Goal: Information Seeking & Learning: Learn about a topic

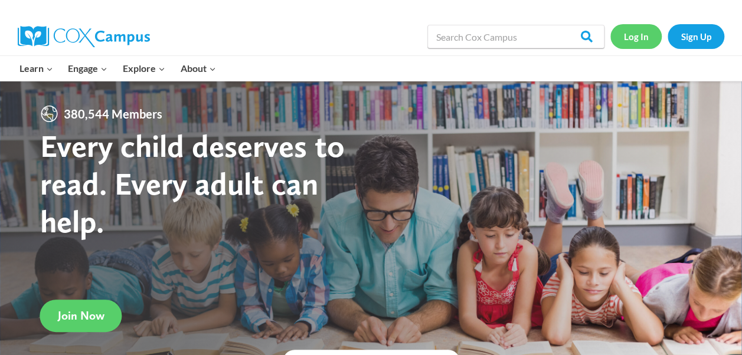
click at [647, 33] on link "Log In" at bounding box center [636, 36] width 51 height 24
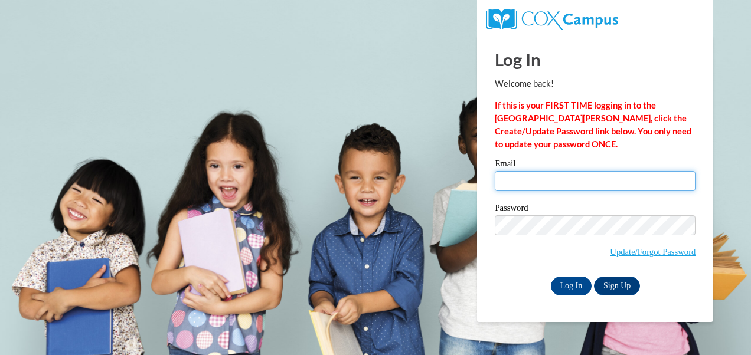
click at [540, 178] on input "Email" at bounding box center [595, 181] width 201 height 20
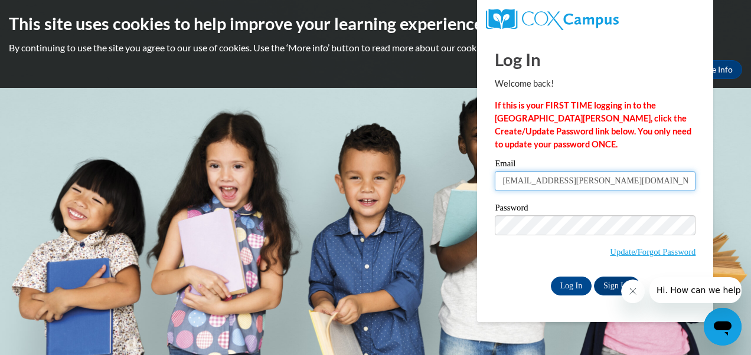
click at [543, 178] on input "RKZ.Walker@gmail.com" at bounding box center [595, 181] width 201 height 20
click at [520, 181] on input "RKZ.Walker35@gmail.com" at bounding box center [595, 181] width 201 height 20
type input "RKZWalker35@gmail.com"
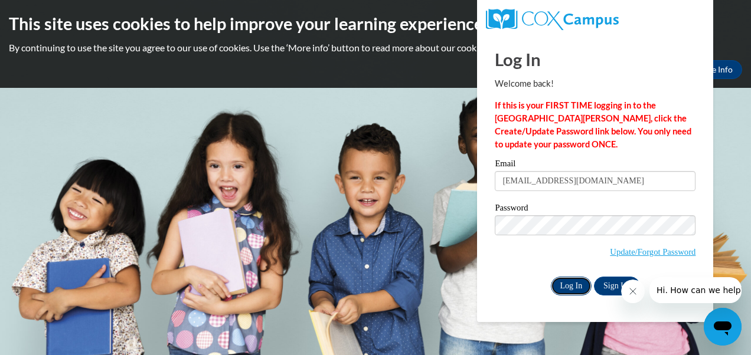
click at [579, 288] on input "Log In" at bounding box center [571, 286] width 41 height 19
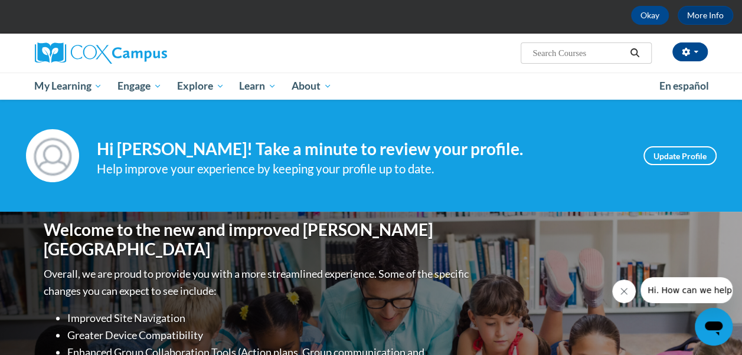
scroll to position [40, 0]
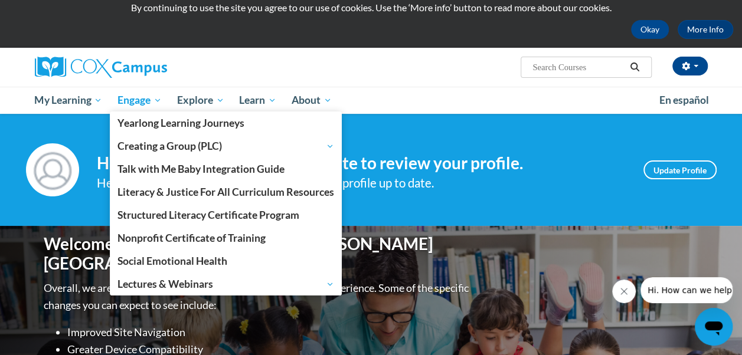
click at [156, 100] on span "Engage" at bounding box center [140, 100] width 44 height 14
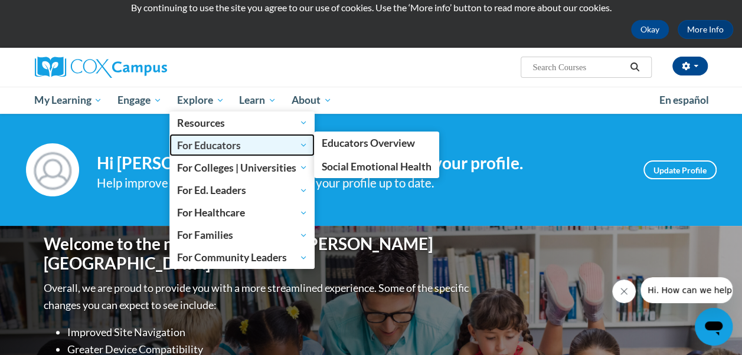
click at [207, 151] on span "For Educators" at bounding box center [242, 145] width 131 height 14
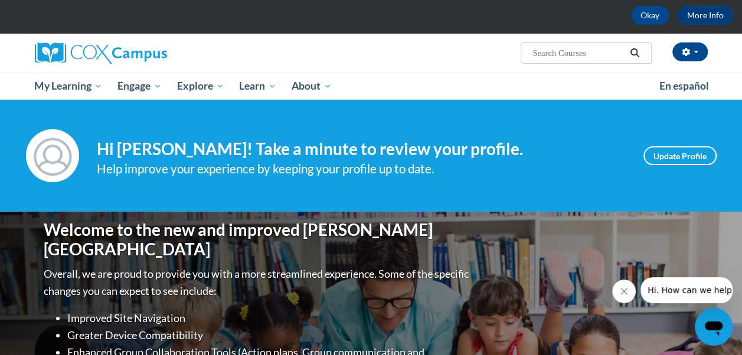
scroll to position [16, 0]
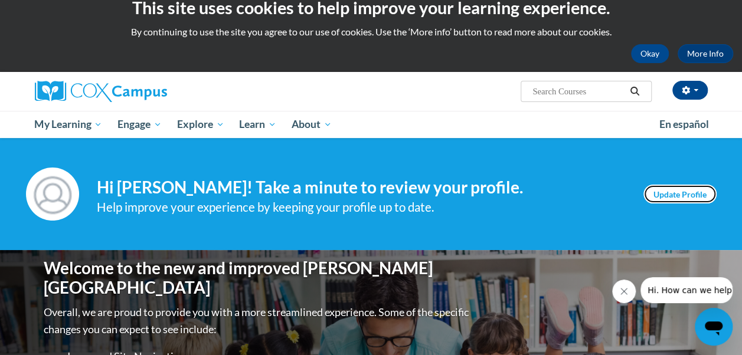
click at [679, 195] on link "Update Profile" at bounding box center [680, 194] width 73 height 19
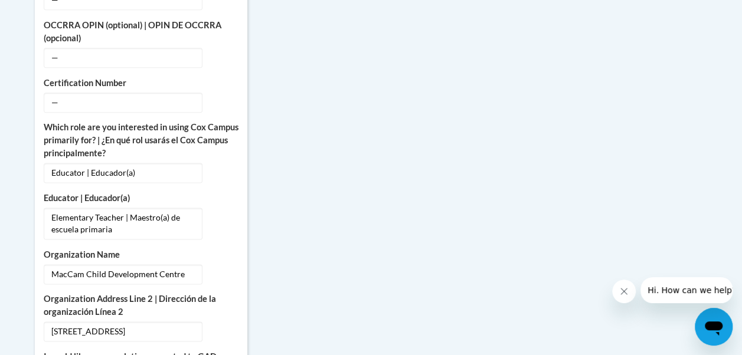
scroll to position [707, 0]
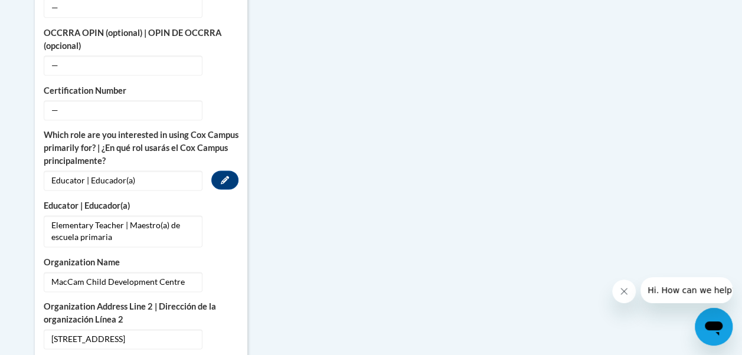
click at [159, 171] on span "Educator | Educador(a)" at bounding box center [123, 181] width 159 height 20
click at [227, 176] on icon "Custom profile fields" at bounding box center [225, 180] width 8 height 8
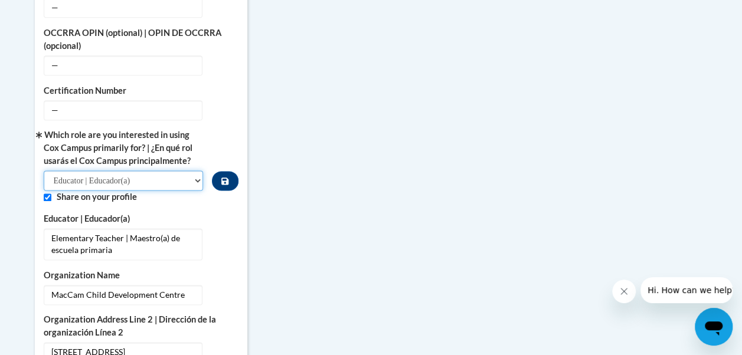
click at [198, 171] on select "Please Select College/University | Colegio/Universidad Community/Nonprofit Part…" at bounding box center [124, 181] width 160 height 20
click at [44, 171] on select "Please Select College/University | Colegio/Universidad Community/Nonprofit Part…" at bounding box center [124, 181] width 160 height 20
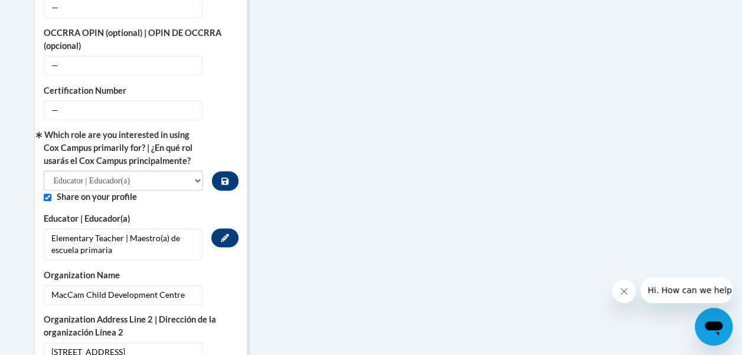
click at [102, 230] on span "Elementary Teacher | Maestro(a) de escuela primaria" at bounding box center [123, 245] width 159 height 32
click at [227, 234] on icon "Custom profile fields" at bounding box center [225, 238] width 8 height 8
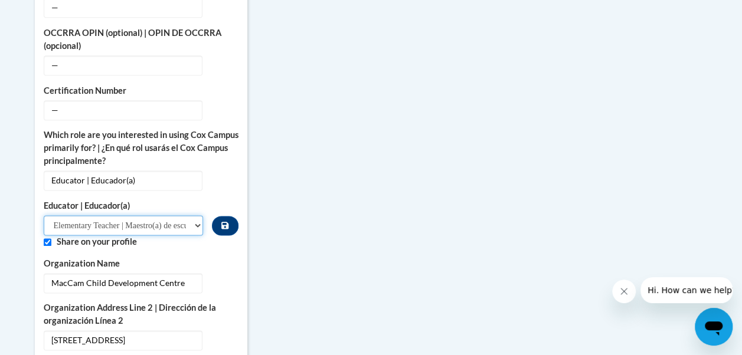
click at [198, 216] on select "Please Select Early Learning/Daycare Teacher/Family Home Care Provider | Maestr…" at bounding box center [124, 226] width 160 height 20
click at [44, 216] on select "Please Select Early Learning/Daycare Teacher/Family Home Care Provider | Maestr…" at bounding box center [124, 226] width 160 height 20
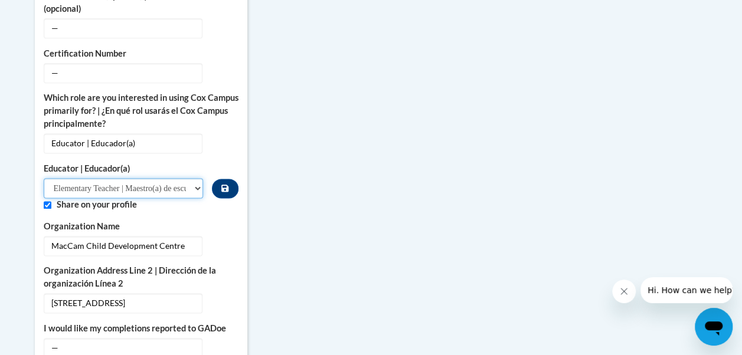
scroll to position [788, 0]
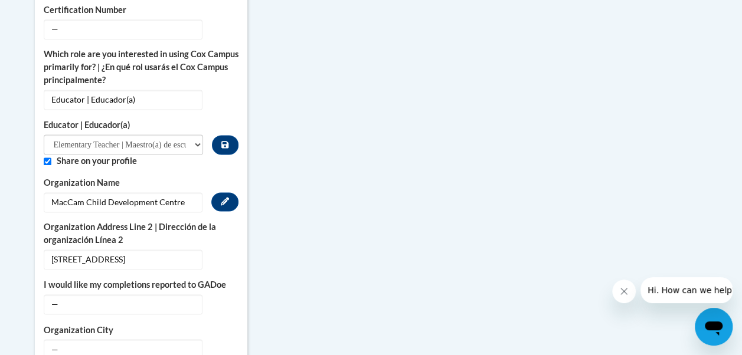
click at [103, 193] on span "MacCam Child Development Centre" at bounding box center [123, 203] width 159 height 20
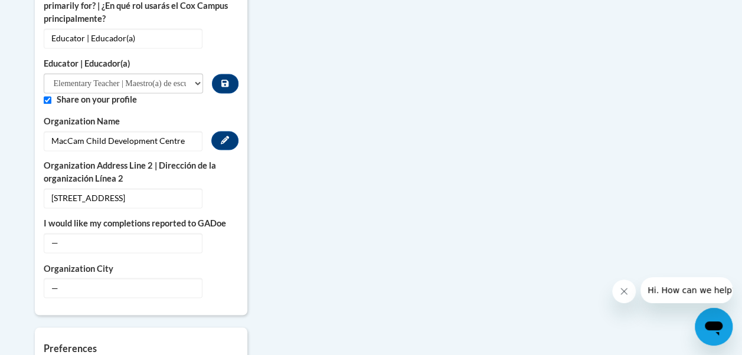
scroll to position [852, 0]
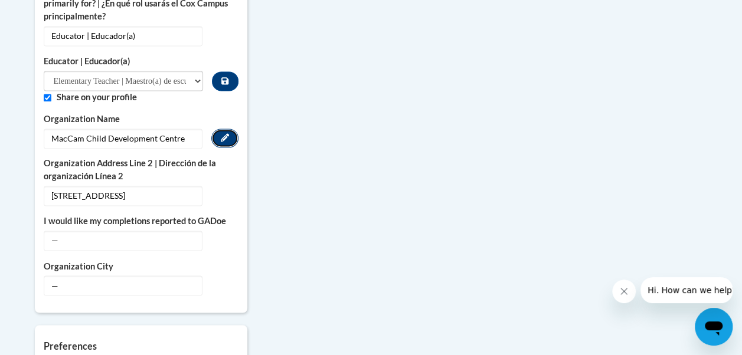
click at [224, 133] on icon "Custom profile fields" at bounding box center [225, 137] width 8 height 8
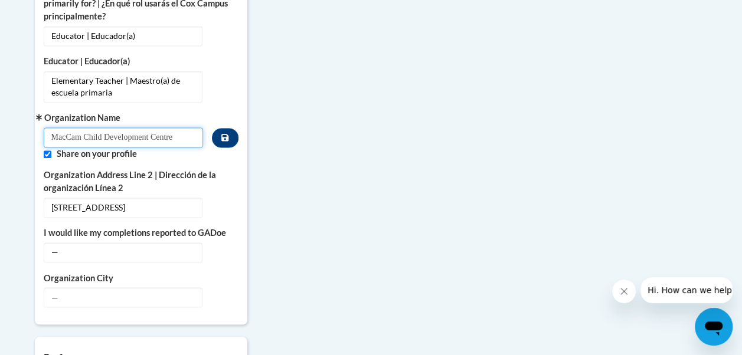
click at [103, 128] on input "MacCam Child Development Centre" at bounding box center [124, 138] width 160 height 20
type input "McCam Child Care & Development Centre"
click at [46, 151] on input "Custom profile fields" at bounding box center [48, 155] width 8 height 8
checkbox input "true"
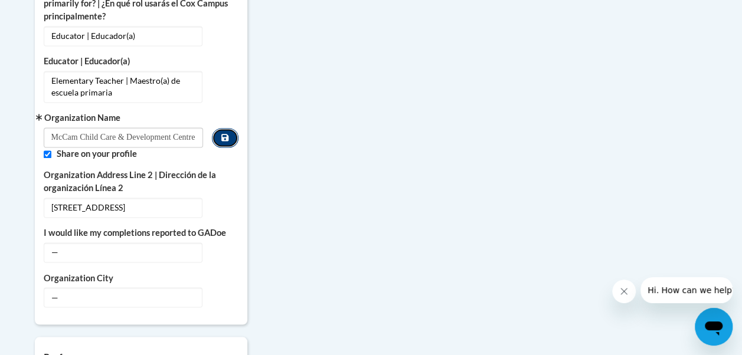
click at [225, 133] on icon "Custom profile fields" at bounding box center [224, 137] width 7 height 8
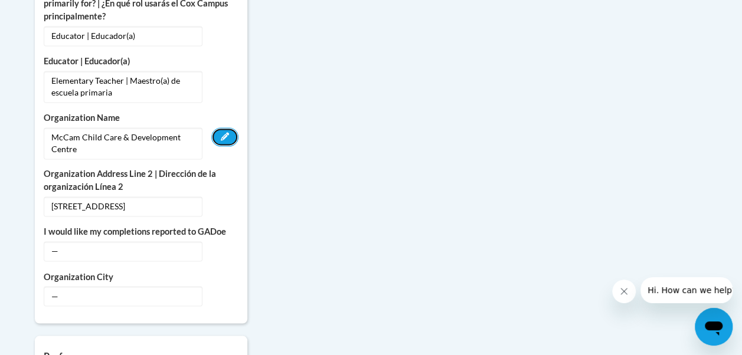
click at [225, 132] on icon "Custom profile fields" at bounding box center [225, 136] width 8 height 8
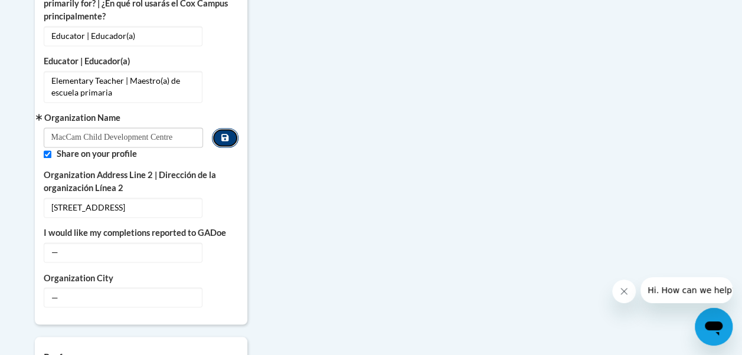
click at [226, 134] on icon "Custom profile fields" at bounding box center [224, 137] width 7 height 7
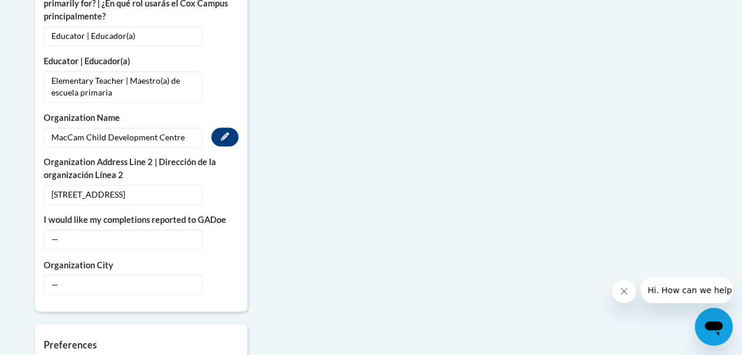
click at [132, 128] on span "MacCam Child Development Centre" at bounding box center [123, 138] width 159 height 20
click at [66, 128] on span "MacCam Child Development Centre" at bounding box center [123, 138] width 159 height 20
click at [226, 132] on icon "Custom profile fields" at bounding box center [225, 136] width 8 height 8
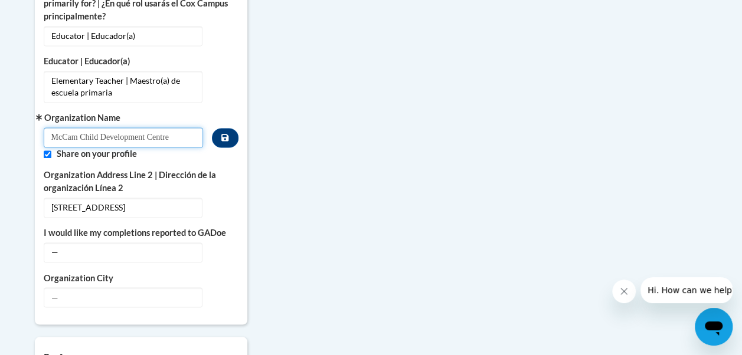
click at [100, 128] on input "McCam Child Development Centre" at bounding box center [124, 138] width 160 height 20
click at [174, 128] on input "McCam Child Care & Development Centre" at bounding box center [124, 138] width 160 height 20
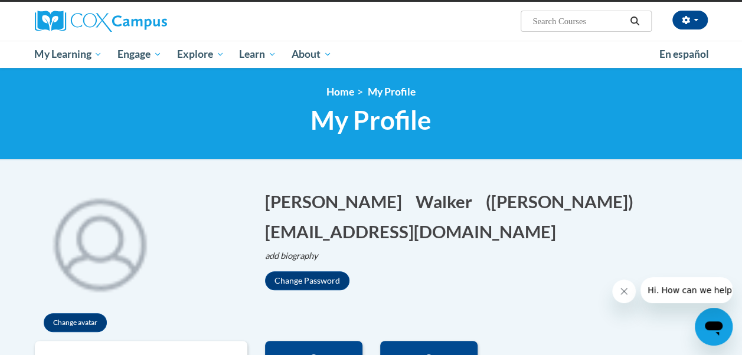
scroll to position [74, 0]
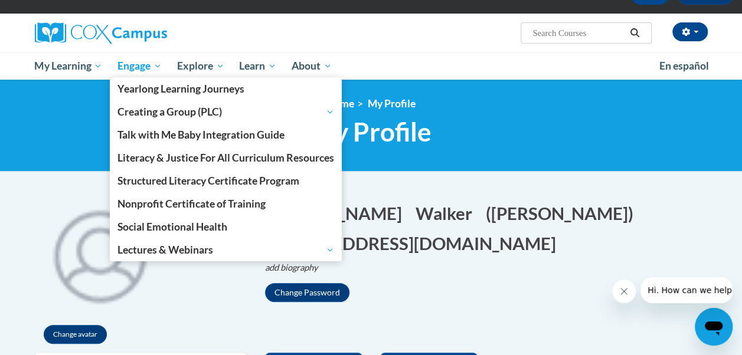
type input "McCam Child Care & Development Centre"
click at [139, 69] on span "Engage" at bounding box center [140, 66] width 44 height 14
click at [162, 67] on span "Engage" at bounding box center [140, 66] width 44 height 14
click at [159, 66] on span "Engage" at bounding box center [140, 66] width 44 height 14
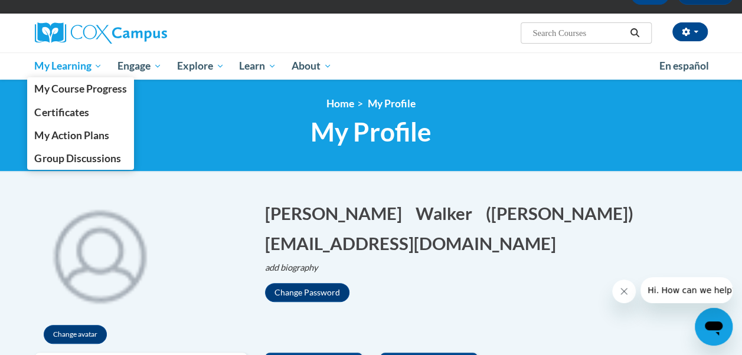
click at [98, 66] on span "My Learning" at bounding box center [68, 66] width 68 height 14
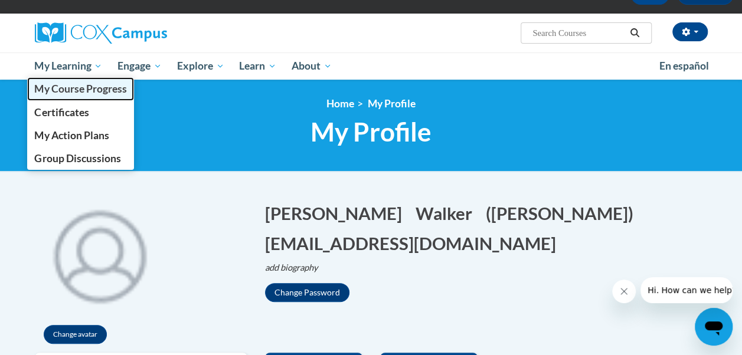
click at [98, 90] on span "My Course Progress" at bounding box center [80, 89] width 92 height 12
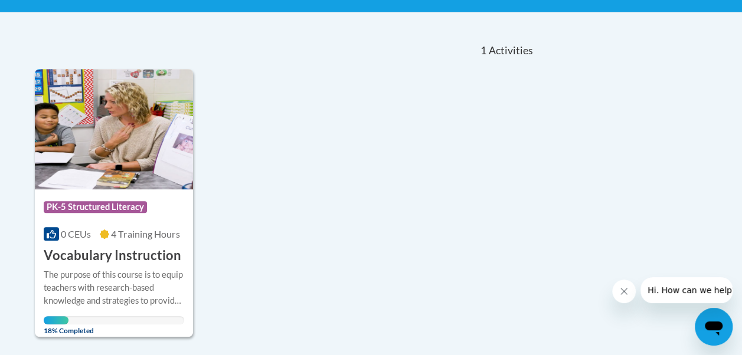
scroll to position [218, 0]
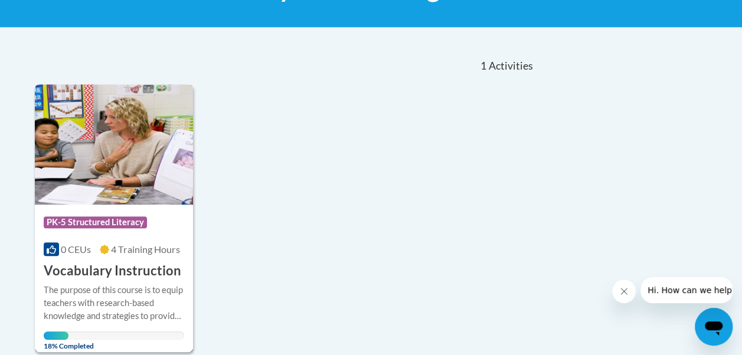
click at [105, 221] on span "PK-5 Structured Literacy" at bounding box center [95, 223] width 103 height 12
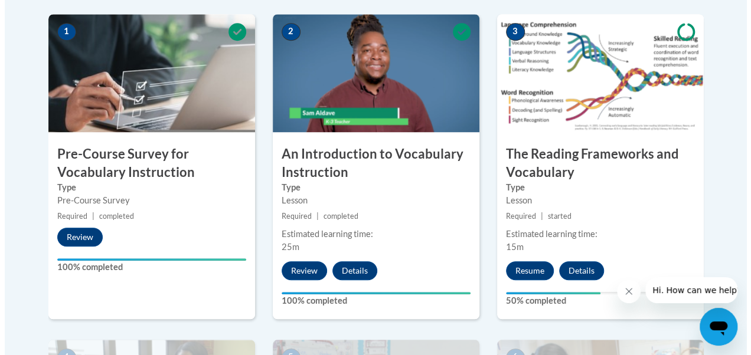
scroll to position [404, 0]
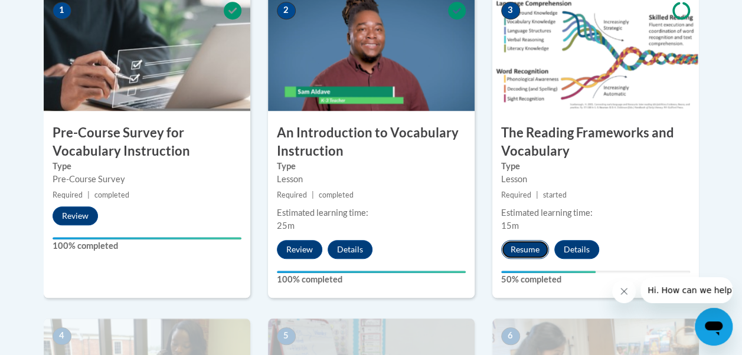
click at [529, 247] on button "Resume" at bounding box center [525, 249] width 48 height 19
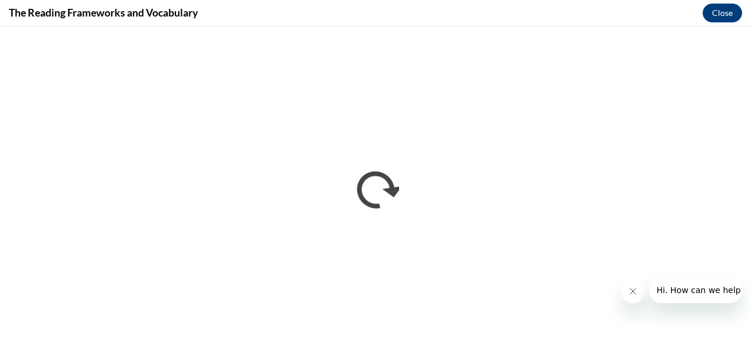
scroll to position [0, 0]
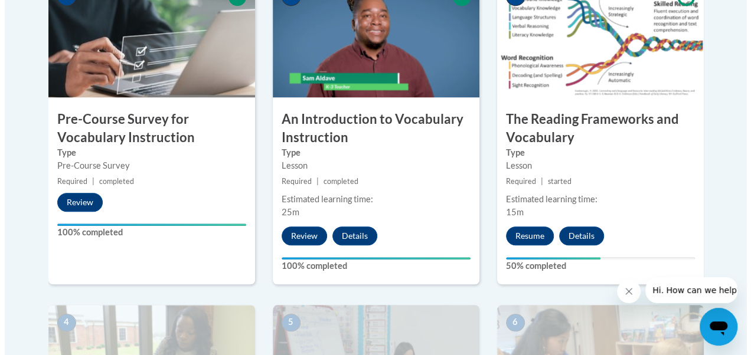
scroll to position [437, 0]
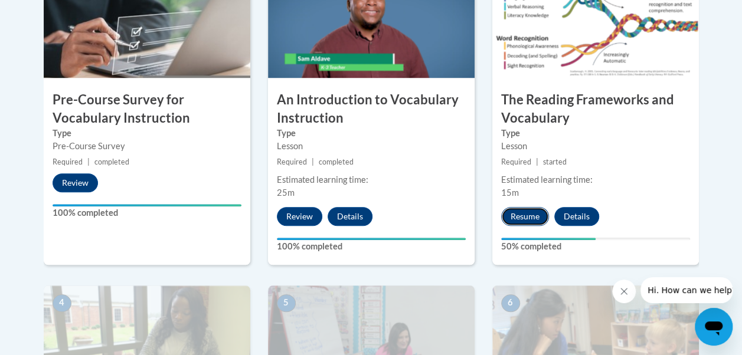
click at [525, 212] on button "Resume" at bounding box center [525, 216] width 48 height 19
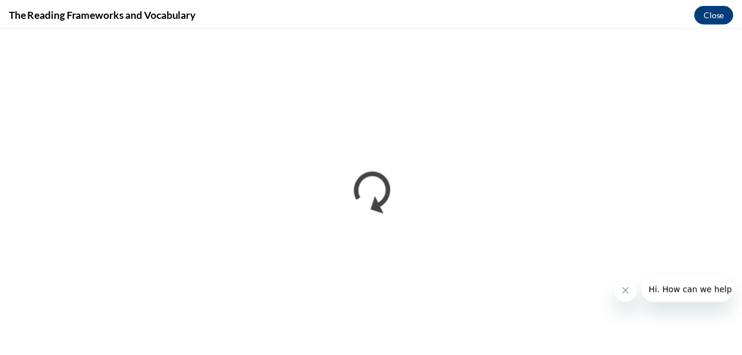
scroll to position [0, 0]
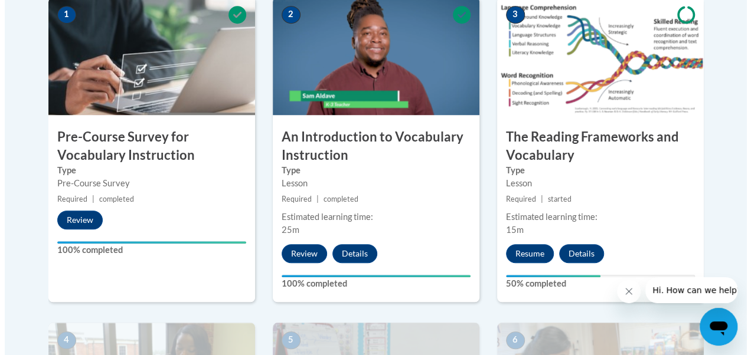
scroll to position [398, 0]
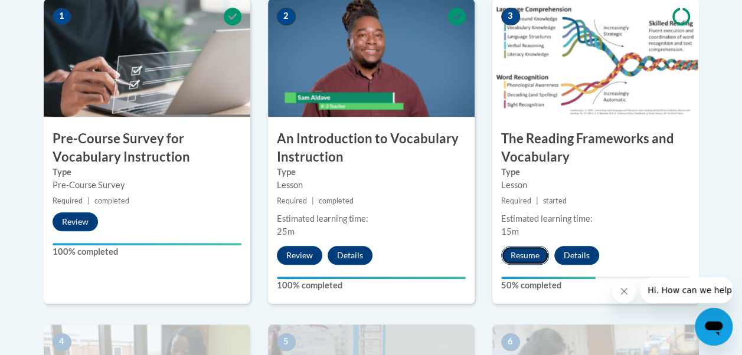
click at [523, 257] on button "Resume" at bounding box center [525, 255] width 48 height 19
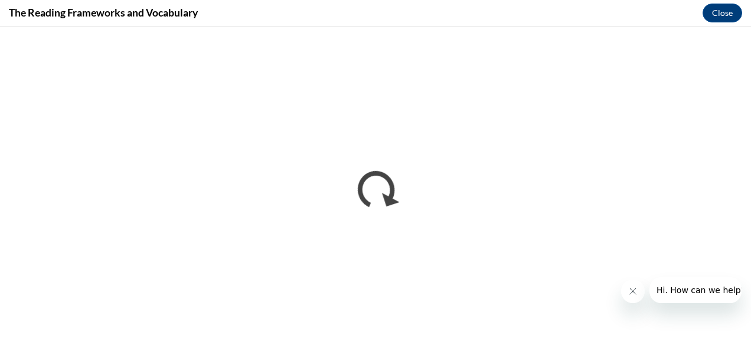
scroll to position [0, 0]
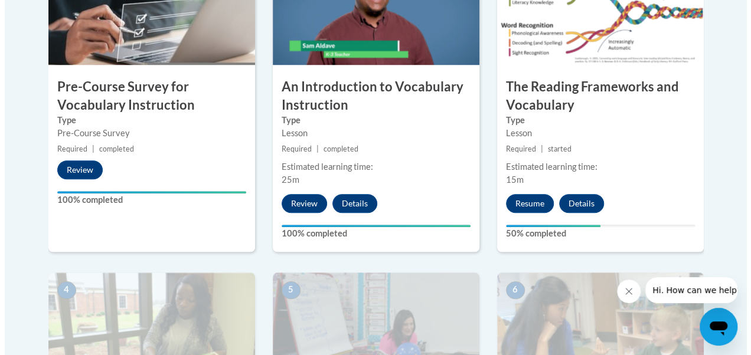
scroll to position [457, 0]
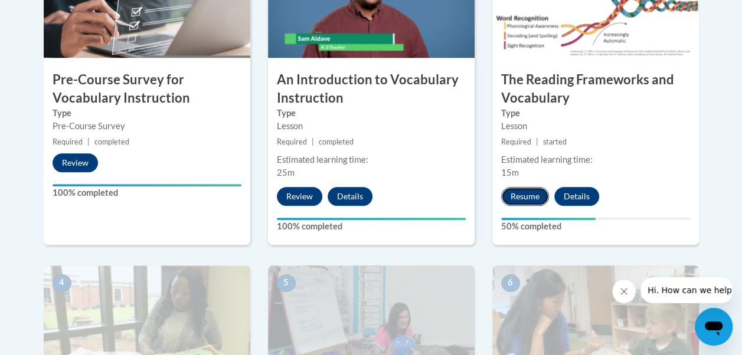
click at [529, 197] on button "Resume" at bounding box center [525, 196] width 48 height 19
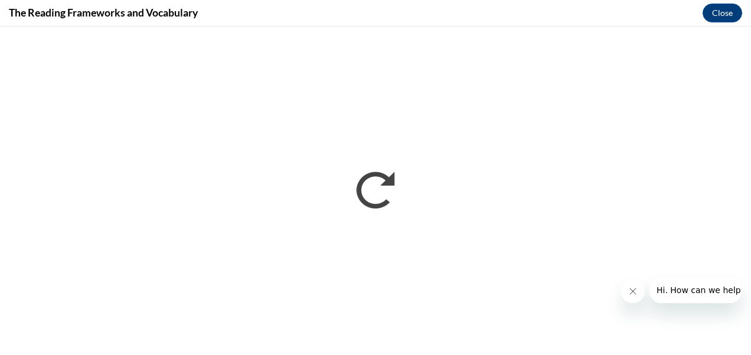
scroll to position [0, 0]
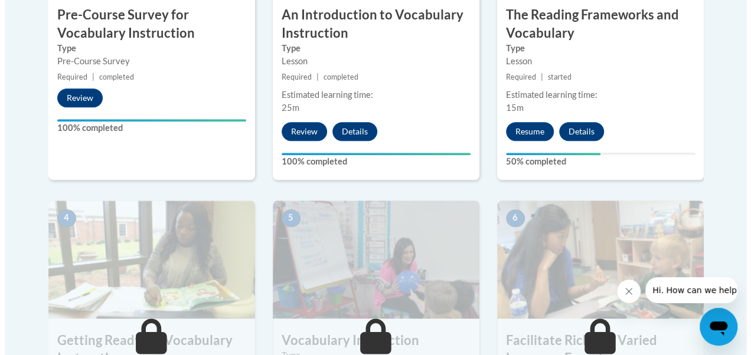
scroll to position [536, 0]
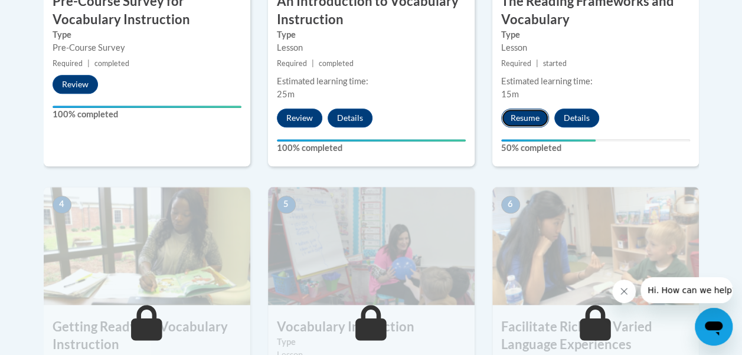
click at [527, 119] on button "Resume" at bounding box center [525, 118] width 48 height 19
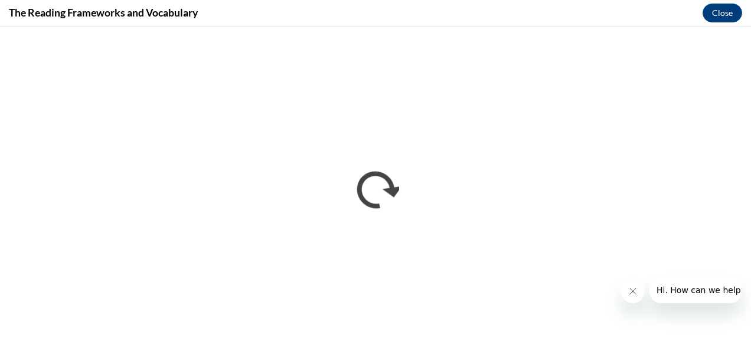
scroll to position [0, 0]
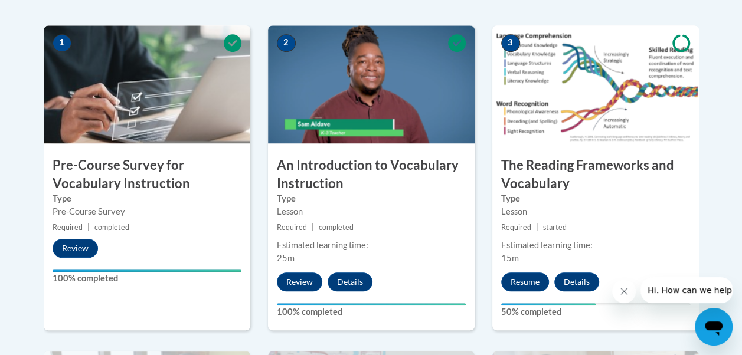
scroll to position [376, 0]
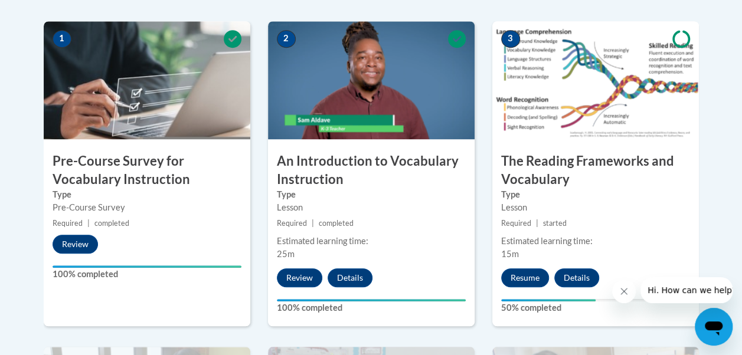
click at [549, 308] on label "50% completed" at bounding box center [595, 308] width 189 height 13
click at [577, 276] on button "Details" at bounding box center [577, 278] width 45 height 19
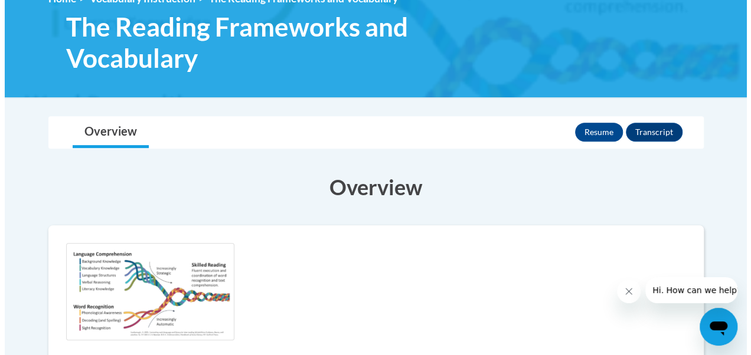
scroll to position [181, 0]
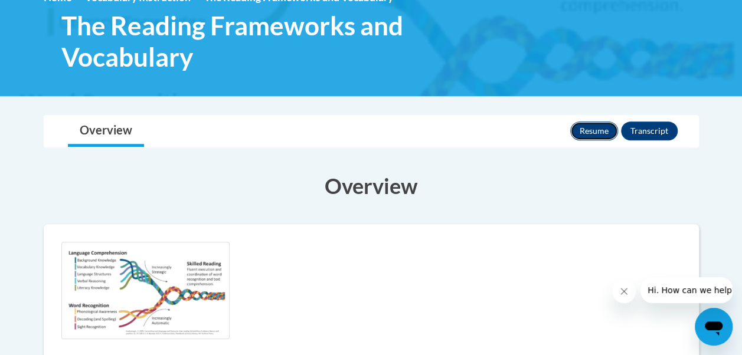
click at [593, 129] on button "Resume" at bounding box center [594, 131] width 48 height 19
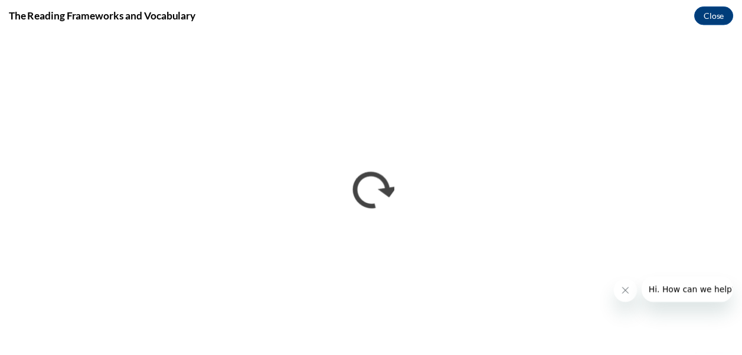
scroll to position [0, 0]
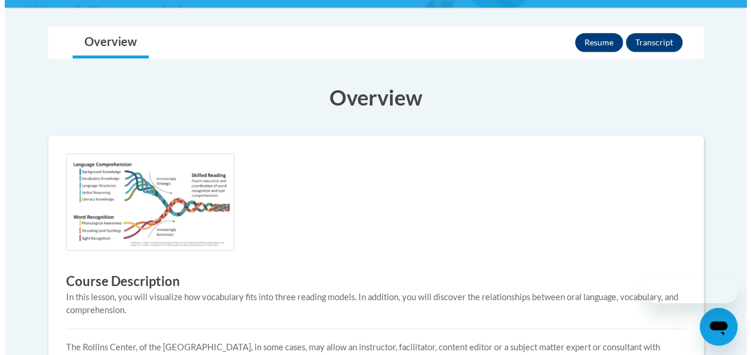
scroll to position [181, 0]
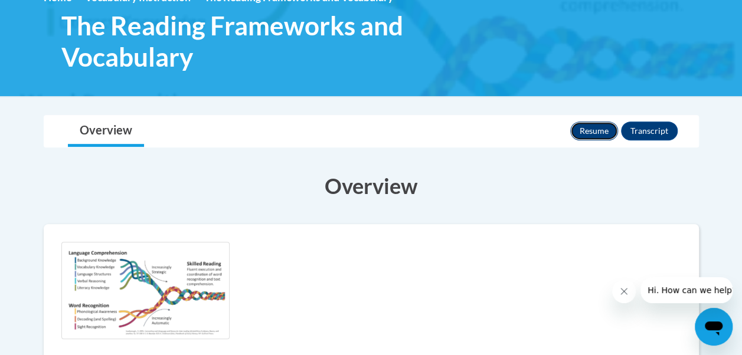
click at [599, 129] on button "Resume" at bounding box center [594, 131] width 48 height 19
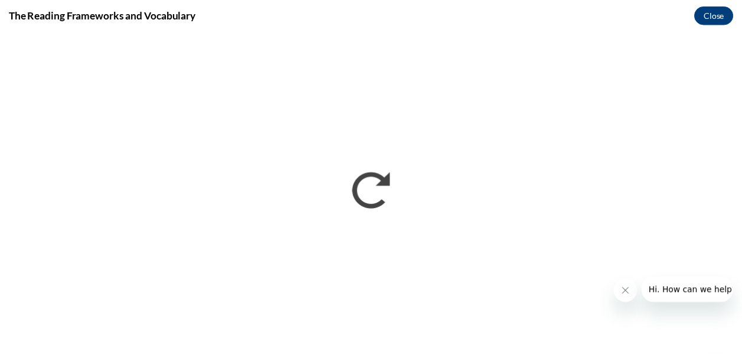
scroll to position [0, 0]
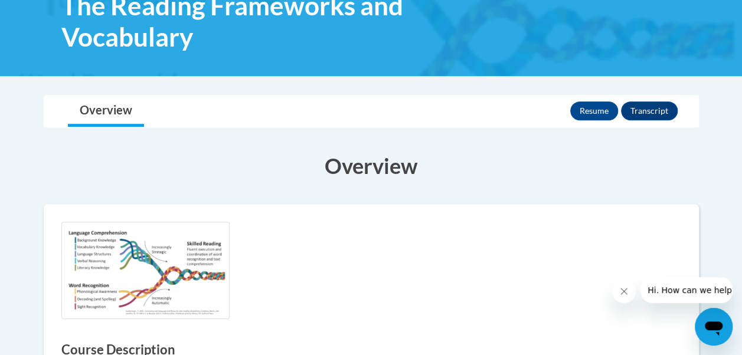
scroll to position [193, 0]
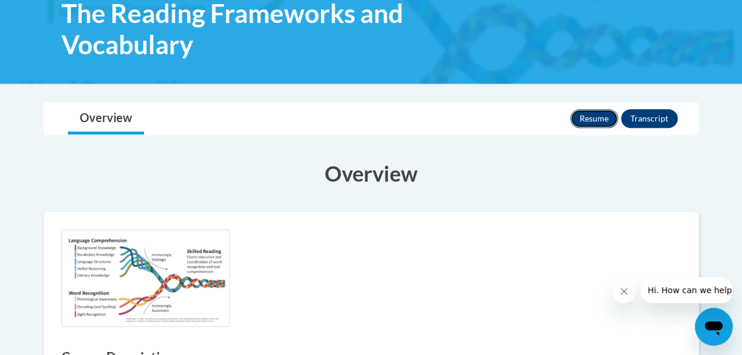
click at [604, 121] on button "Resume" at bounding box center [594, 118] width 48 height 19
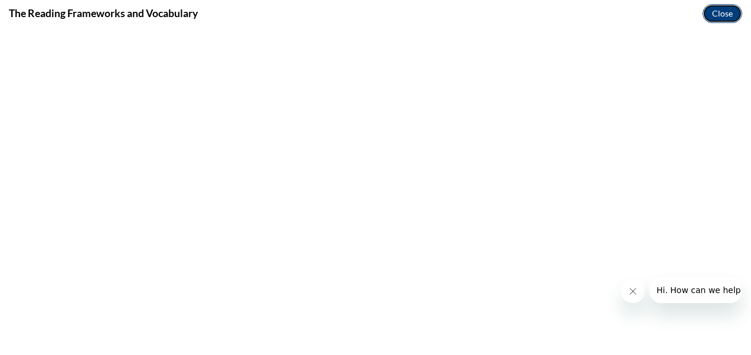
click at [723, 15] on button "Close" at bounding box center [723, 13] width 40 height 19
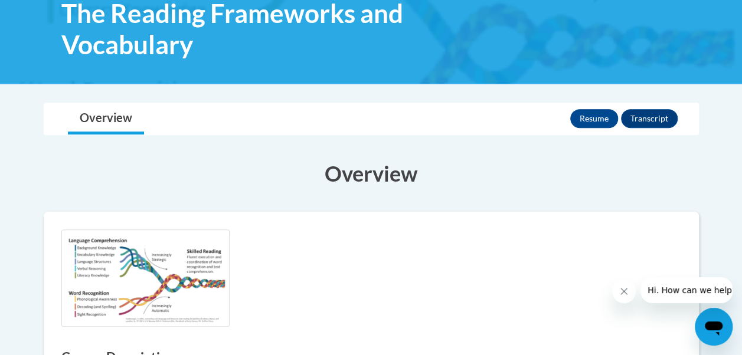
scroll to position [0, 0]
click at [659, 116] on button "Transcript" at bounding box center [649, 118] width 57 height 19
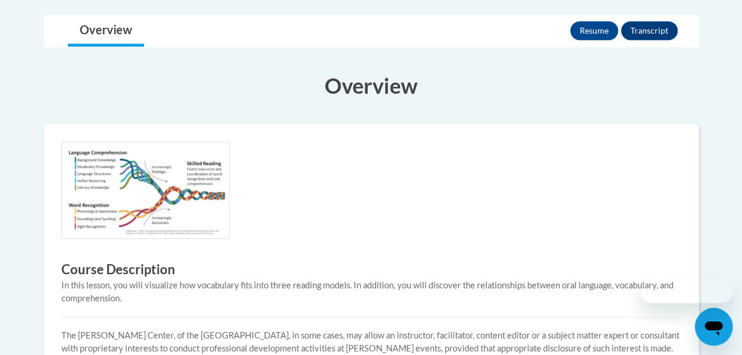
scroll to position [193, 0]
